Goal: Navigation & Orientation: Find specific page/section

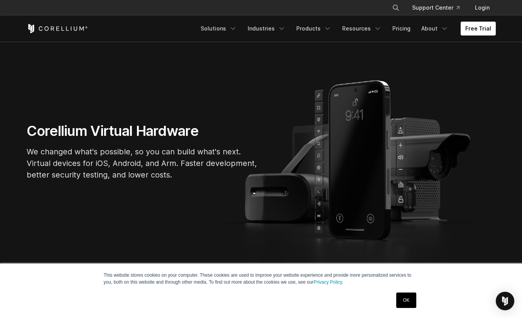
click at [408, 297] on link "OK" at bounding box center [406, 299] width 20 height 15
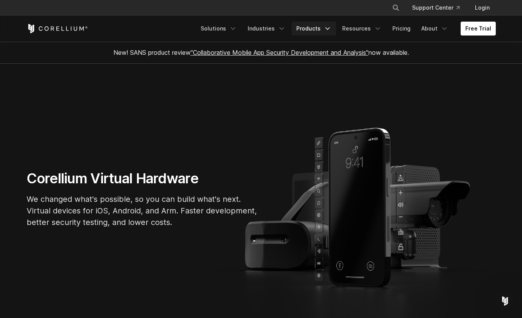
click at [330, 31] on icon "Navigation Menu" at bounding box center [328, 29] width 8 height 8
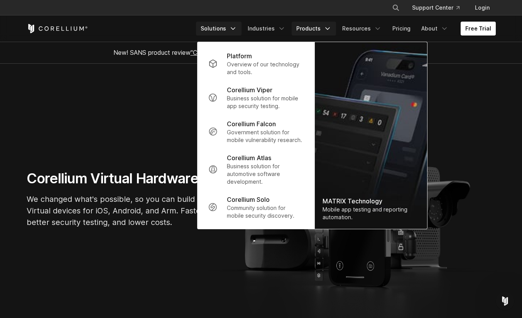
click at [223, 28] on link "Solutions" at bounding box center [219, 29] width 46 height 14
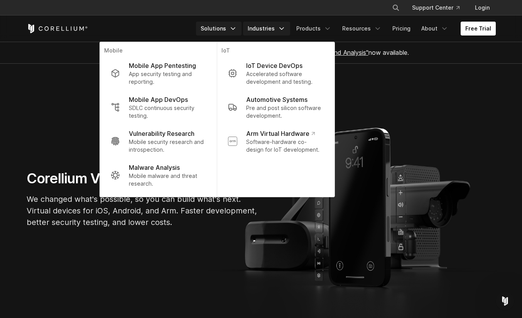
click at [265, 27] on link "Industries" at bounding box center [266, 29] width 47 height 14
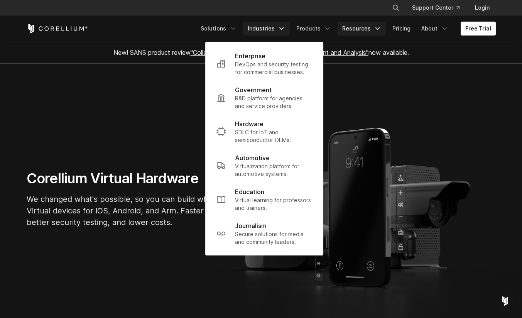
click at [362, 28] on link "Resources" at bounding box center [362, 29] width 49 height 14
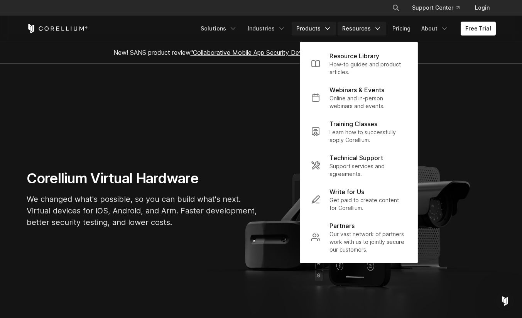
click at [328, 29] on icon "Navigation Menu" at bounding box center [328, 29] width 8 height 8
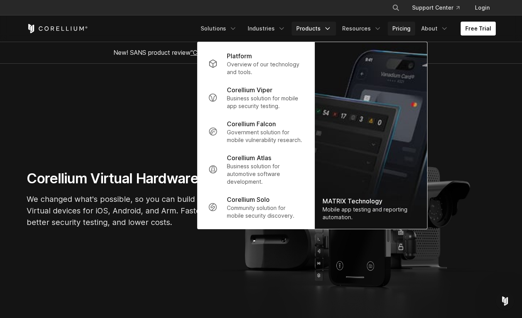
click at [404, 27] on link "Pricing" at bounding box center [401, 29] width 27 height 14
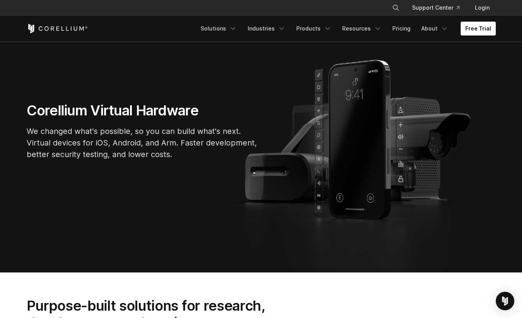
scroll to position [68, 0]
